Goal: Navigation & Orientation: Find specific page/section

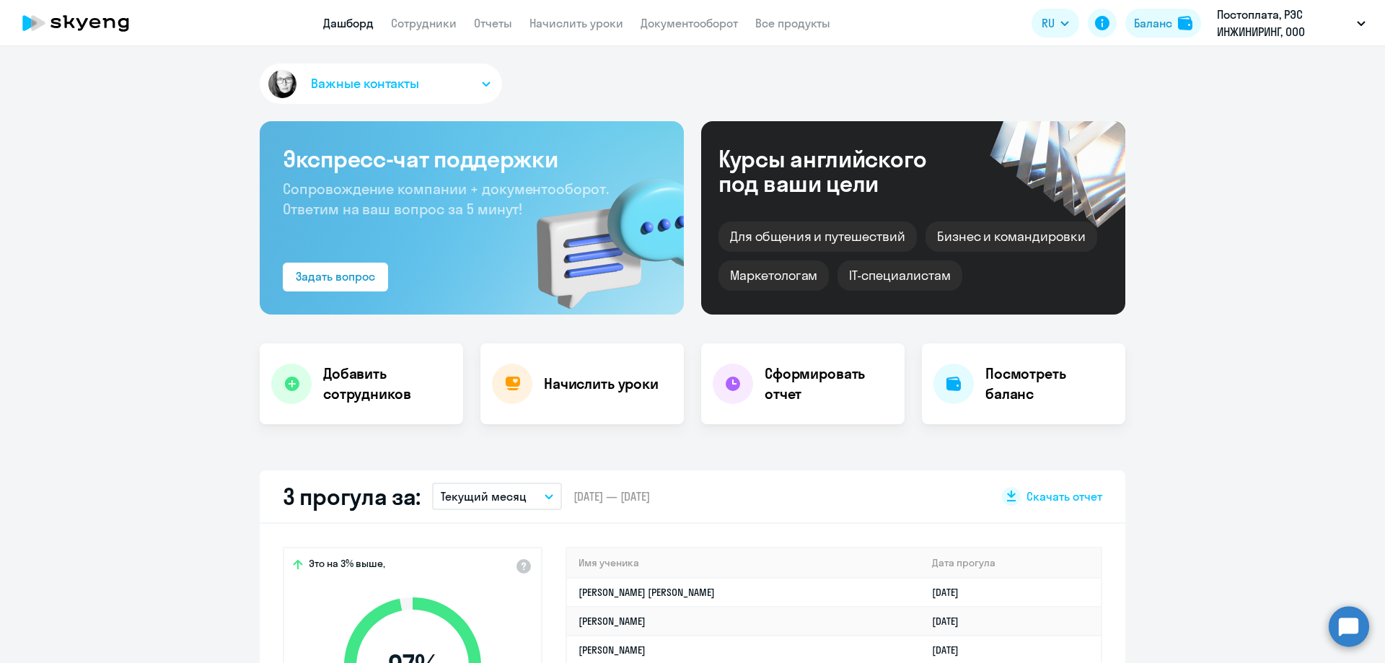
select select "30"
click at [1319, 27] on p "Постоплата, РЭС ИНЖИНИРИНГ, ООО" at bounding box center [1284, 23] width 134 height 35
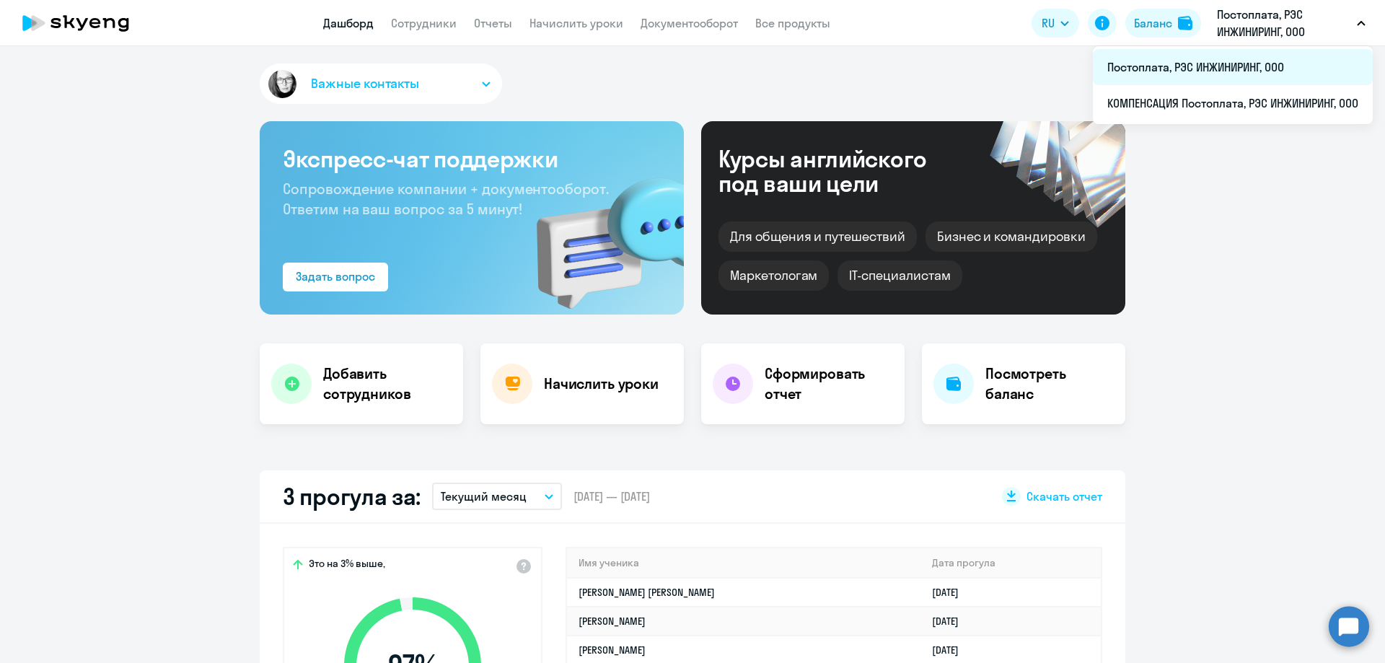
click at [1168, 84] on li "Постоплата, РЭС ИНЖИНИРИНГ, ООО" at bounding box center [1233, 67] width 280 height 36
click at [1129, 66] on li "Постоплата, РЭС ИНЖИНИРИНГ, ООО" at bounding box center [1233, 67] width 280 height 36
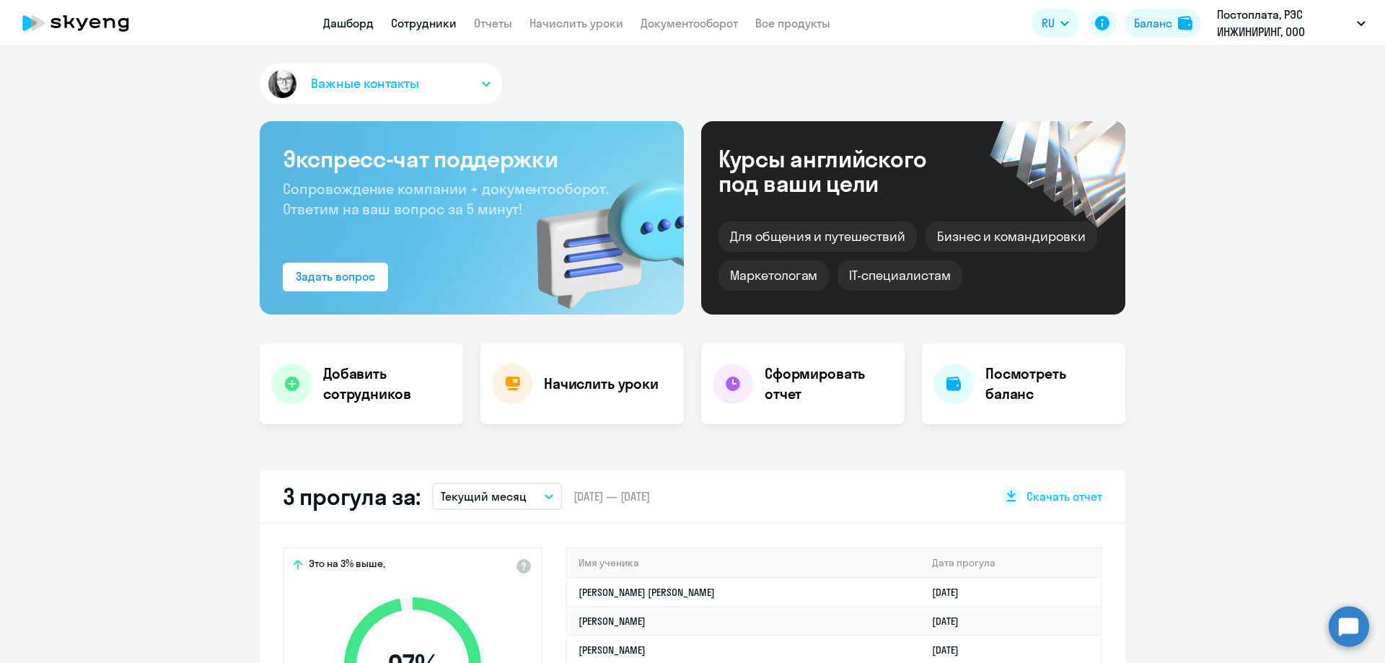
click at [424, 19] on link "Сотрудники" at bounding box center [424, 23] width 66 height 14
select select "30"
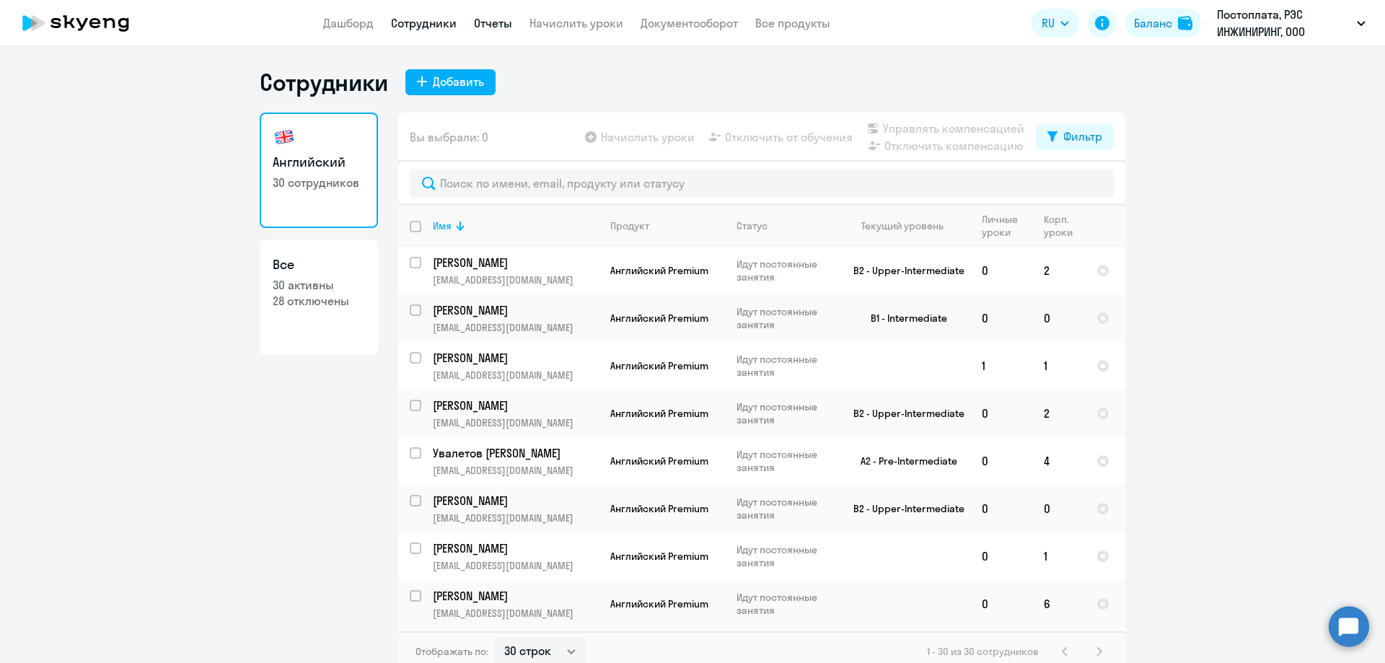
click at [494, 19] on link "Отчеты" at bounding box center [493, 23] width 38 height 14
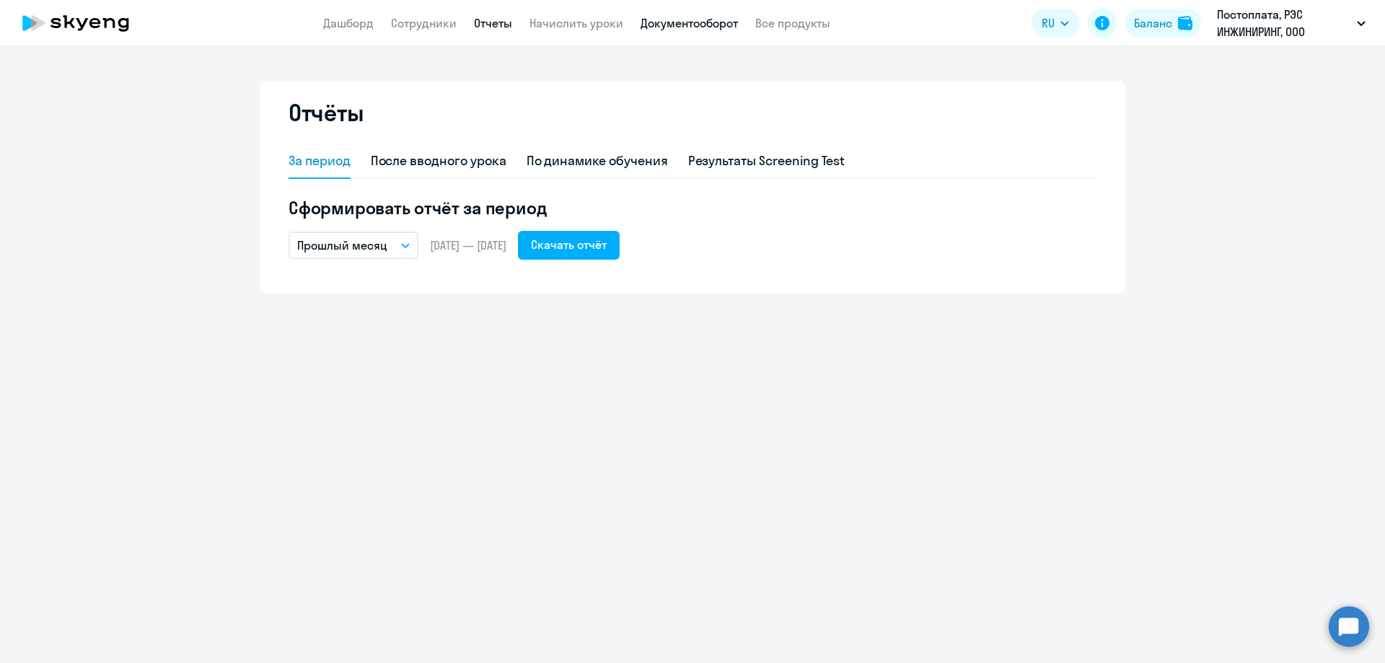
click at [696, 28] on link "Документооборот" at bounding box center [689, 23] width 97 height 14
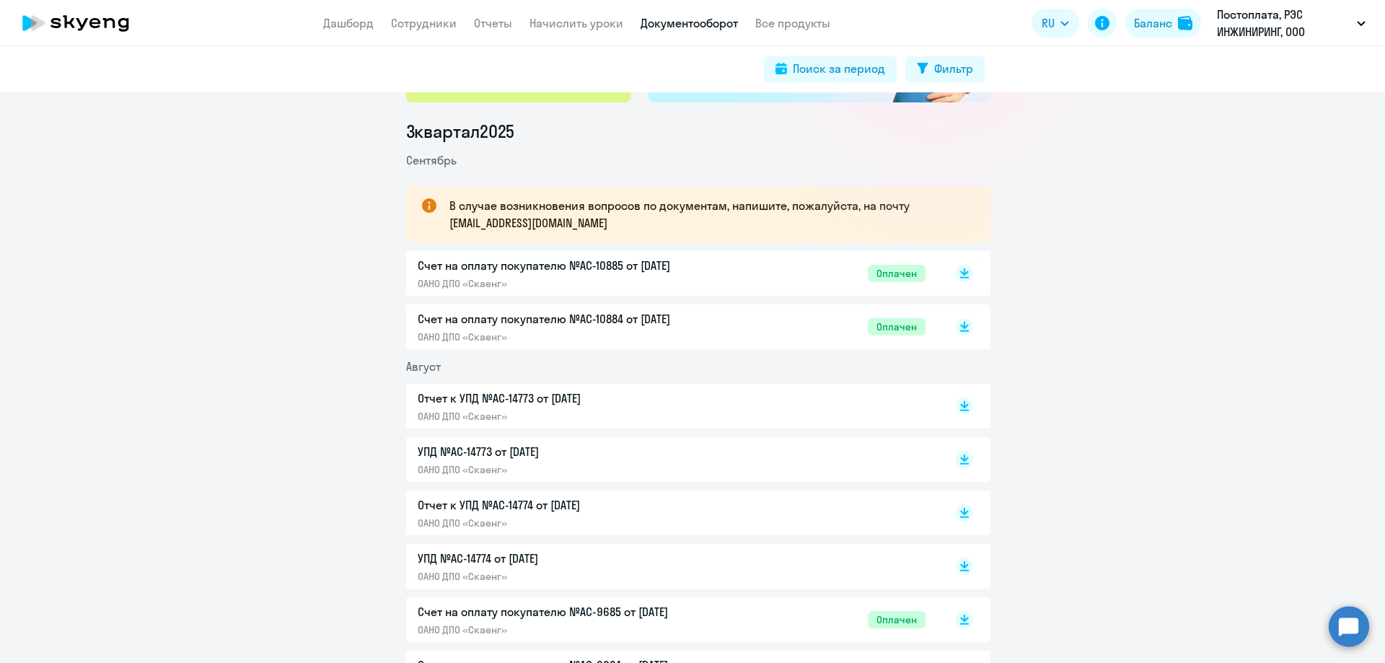
scroll to position [216, 0]
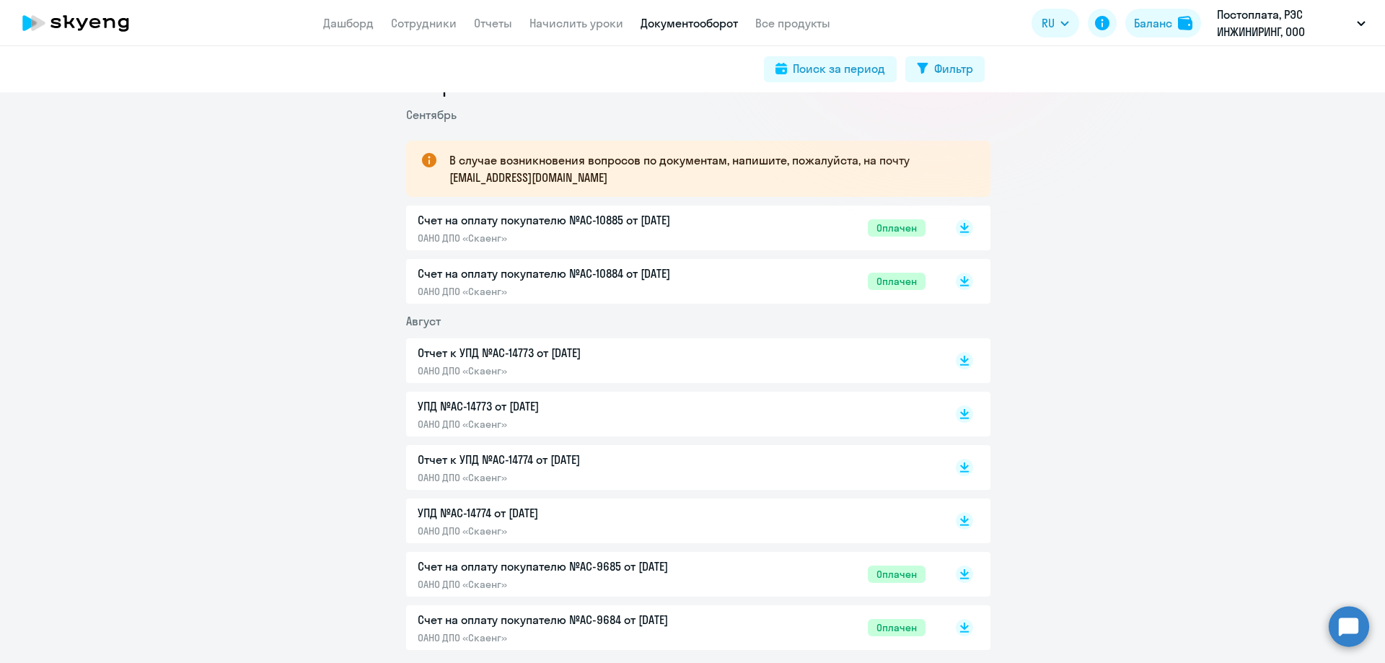
click at [517, 349] on p "Отчет к УПД №AC-14773 от [DATE]" at bounding box center [569, 352] width 303 height 17
